Goal: Transaction & Acquisition: Purchase product/service

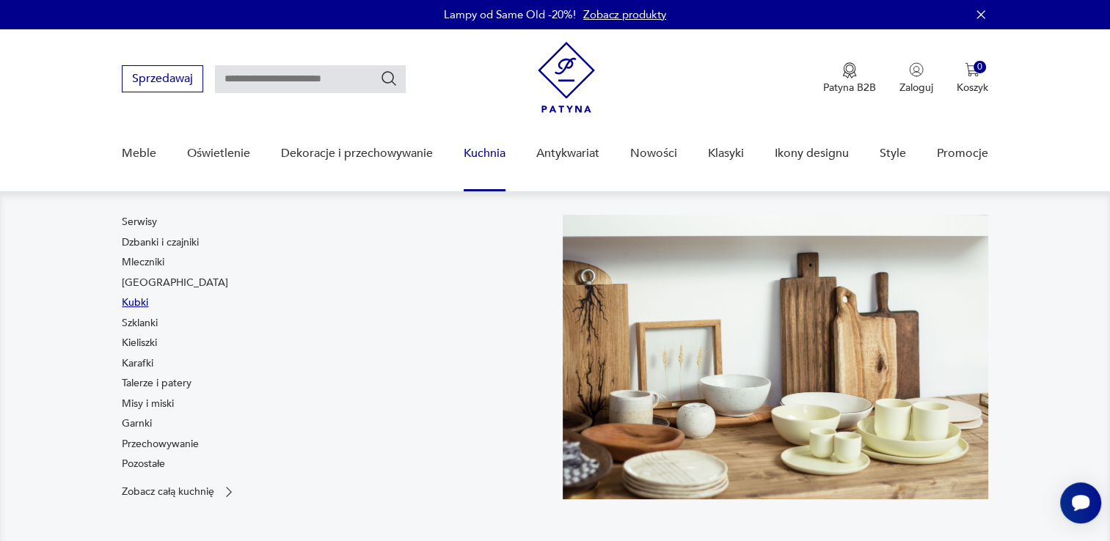
click at [137, 298] on link "Kubki" at bounding box center [135, 303] width 26 height 15
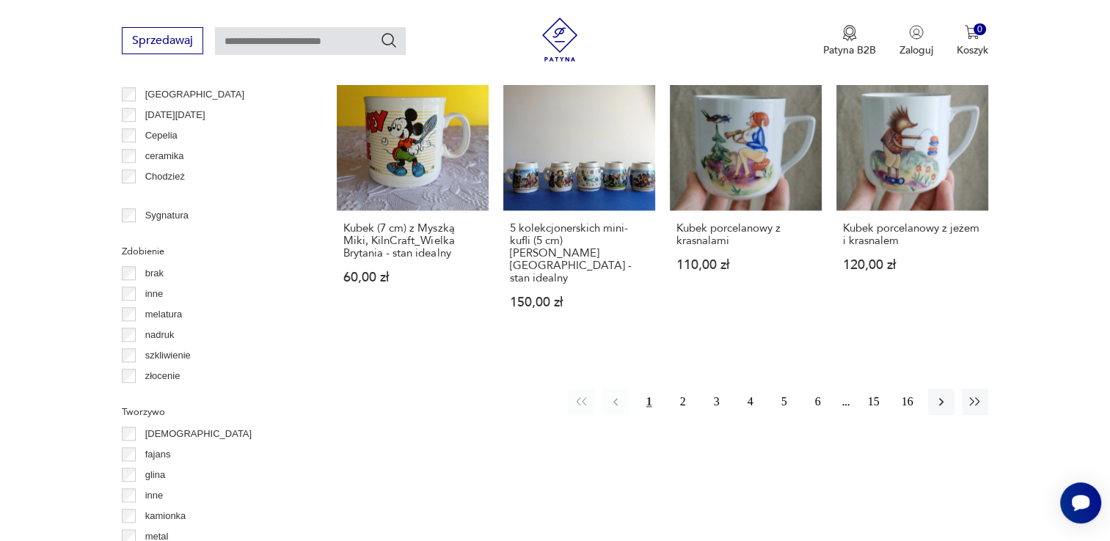
scroll to position [1460, 0]
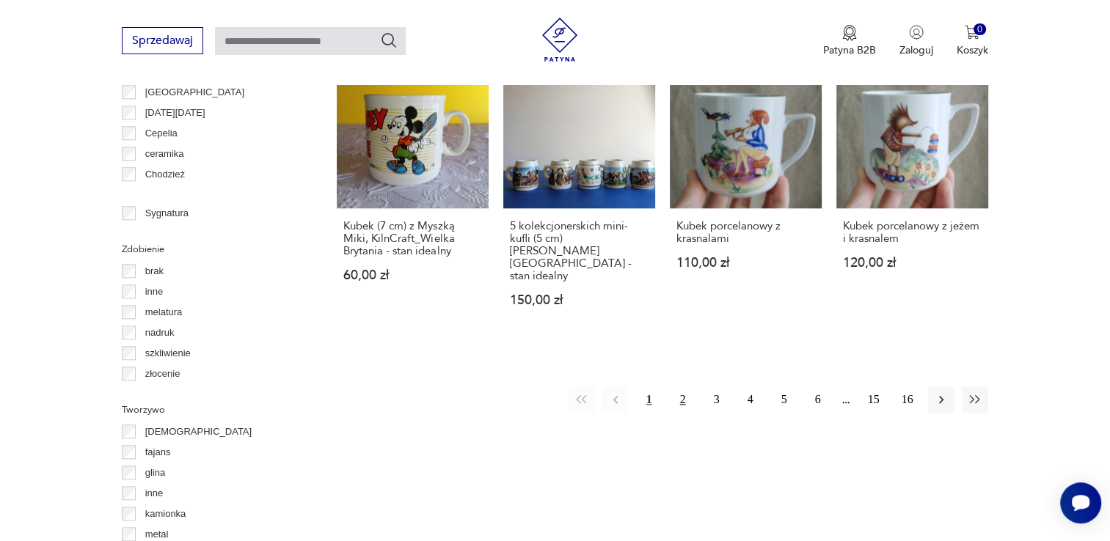
click at [678, 387] on button "2" at bounding box center [683, 400] width 26 height 26
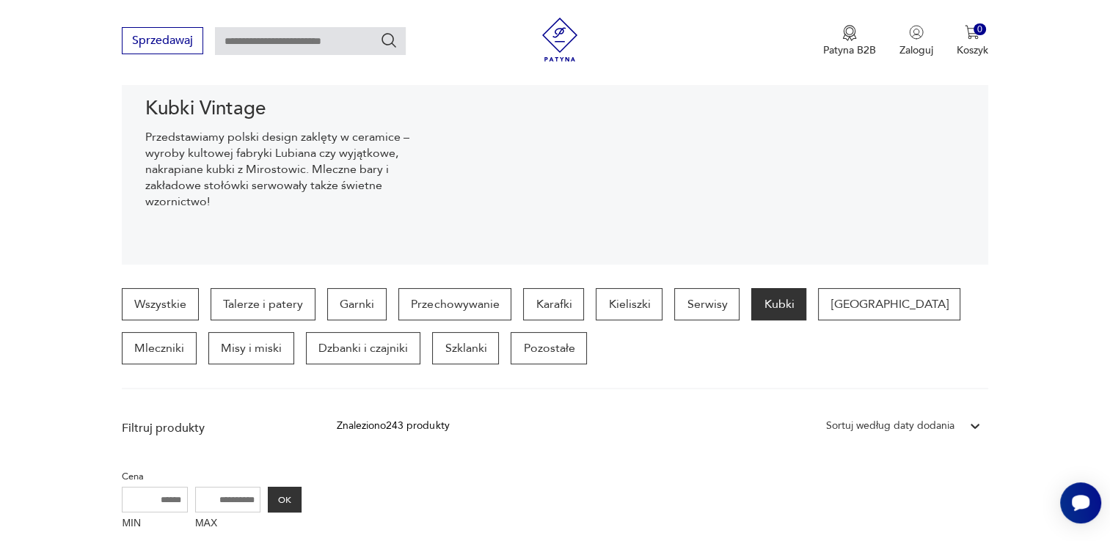
scroll to position [162, 0]
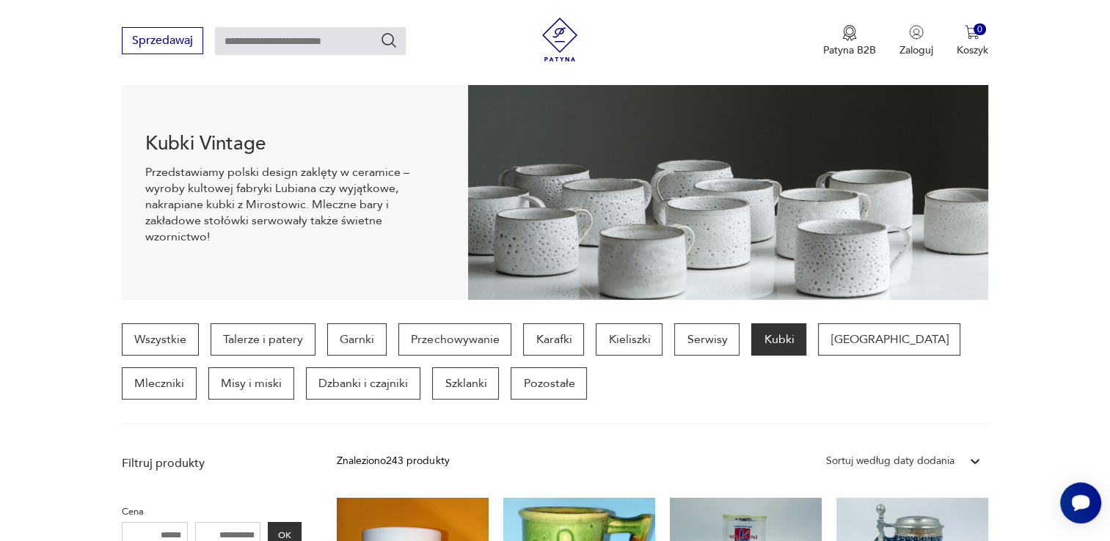
click at [562, 29] on img at bounding box center [560, 40] width 44 height 44
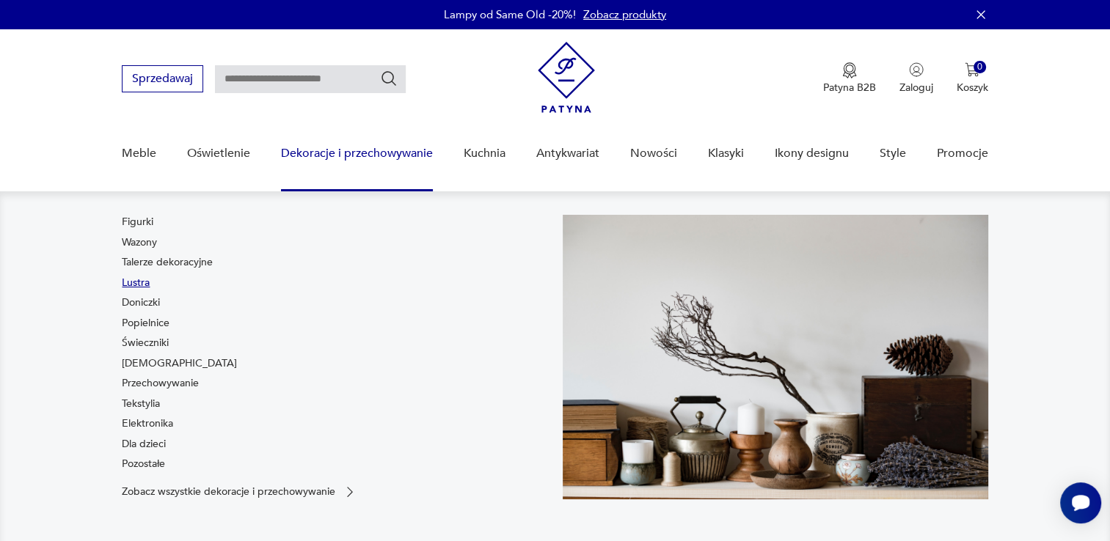
click at [140, 281] on link "Lustra" at bounding box center [136, 283] width 28 height 15
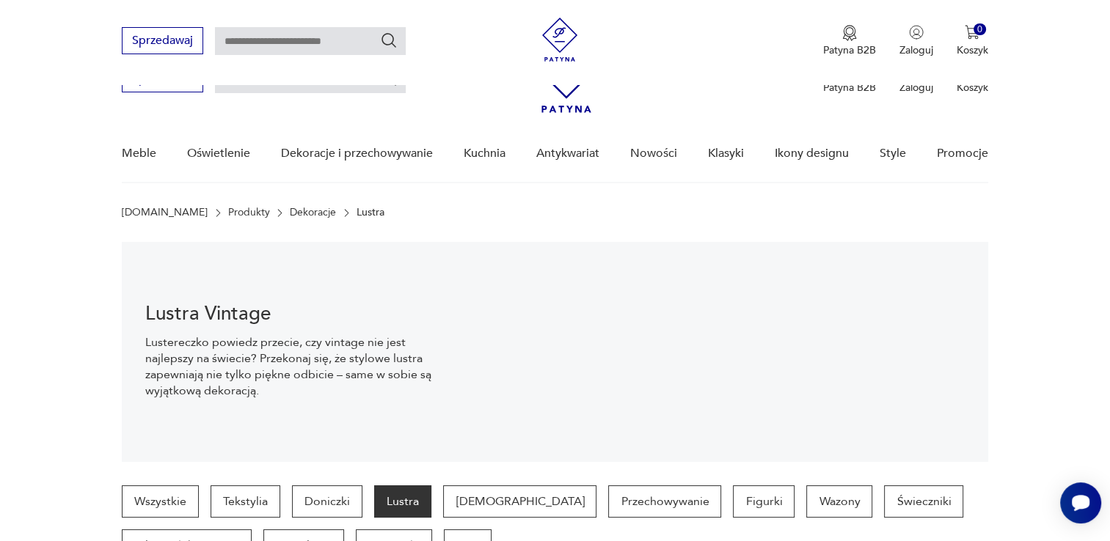
scroll to position [370, 0]
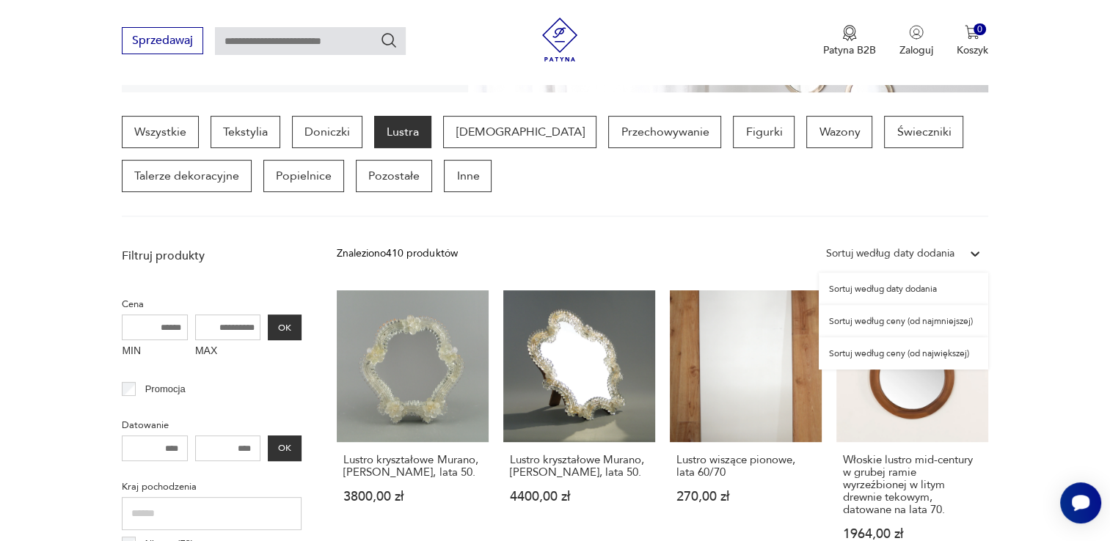
click at [920, 249] on div "Sortuj według daty dodania" at bounding box center [890, 254] width 128 height 16
click at [937, 315] on div "Sortuj według ceny (od najmniejszej)" at bounding box center [903, 321] width 169 height 32
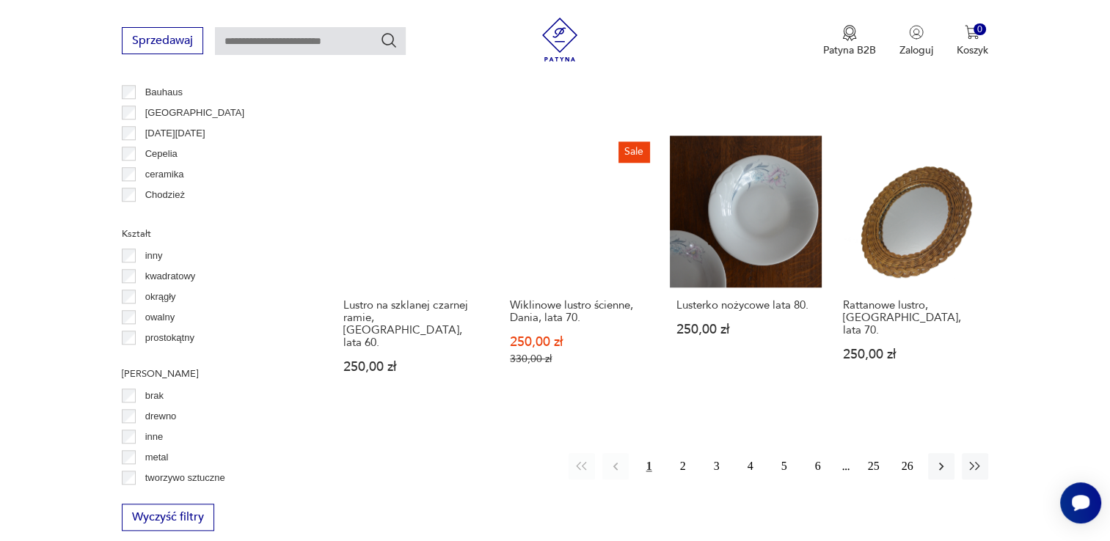
scroll to position [1379, 0]
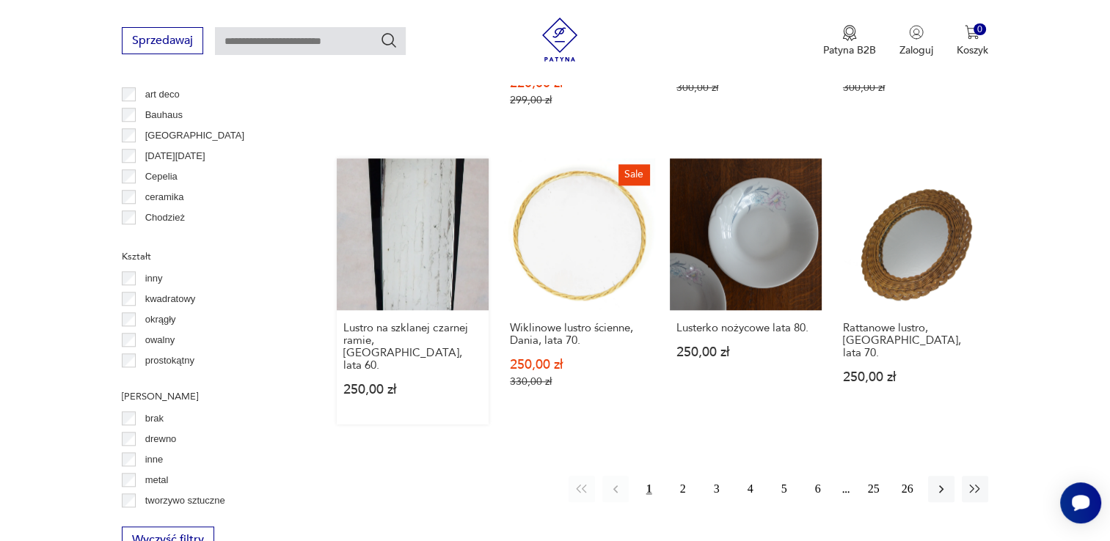
click at [437, 217] on link "Lustro na szklanej czarnej ramie, [GEOGRAPHIC_DATA], lata 60. 250,00 zł" at bounding box center [413, 291] width 152 height 266
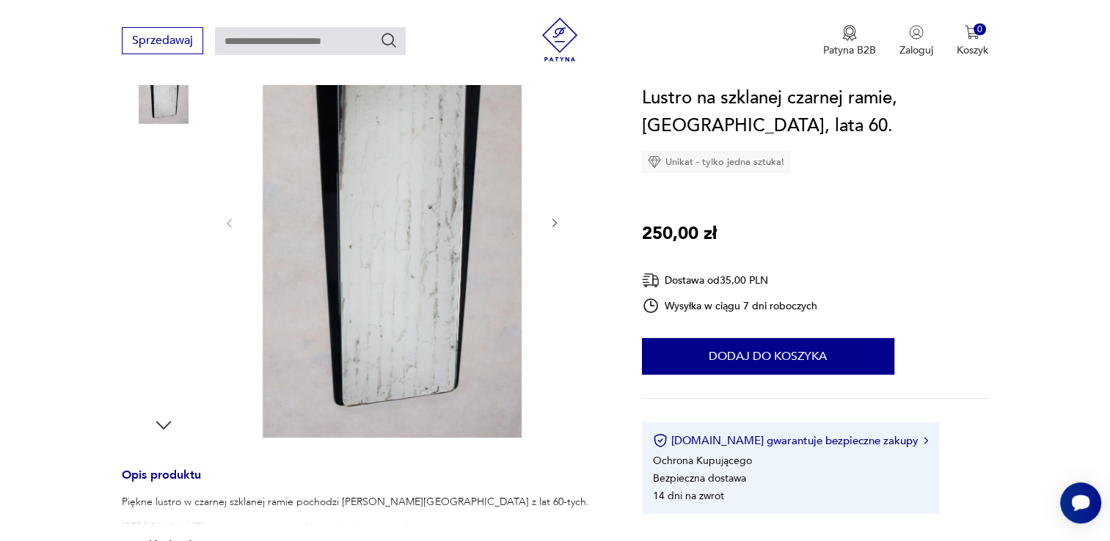
scroll to position [236, 0]
